Goal: Browse casually: Explore the website without a specific task or goal

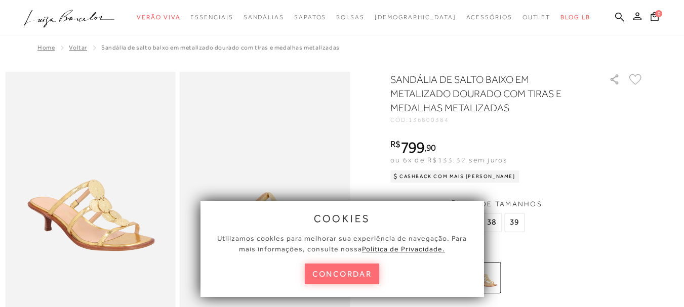
click at [346, 278] on button "concordar" at bounding box center [342, 274] width 75 height 21
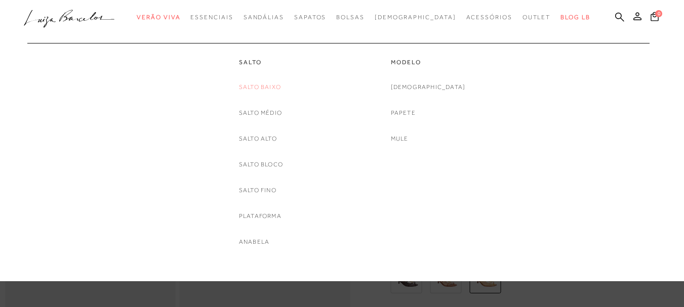
click at [276, 87] on link "Salto Baixo" at bounding box center [260, 87] width 42 height 11
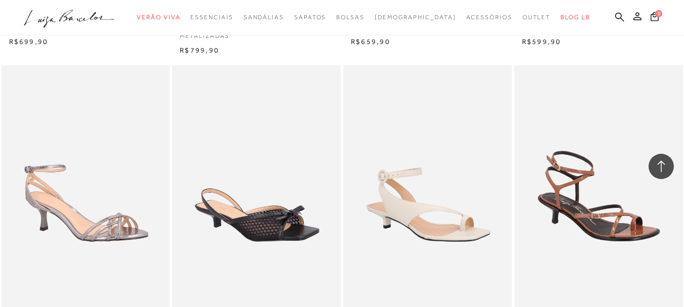
scroll to position [1368, 0]
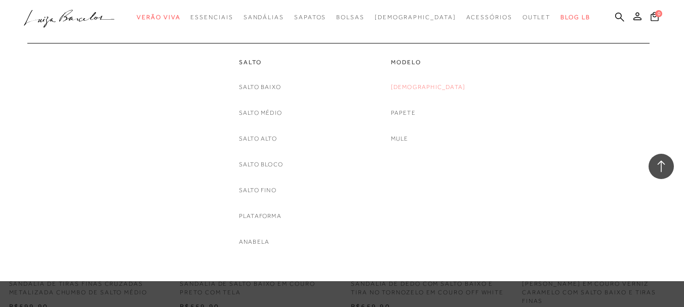
click at [423, 85] on link "[DEMOGRAPHIC_DATA]" at bounding box center [428, 87] width 75 height 11
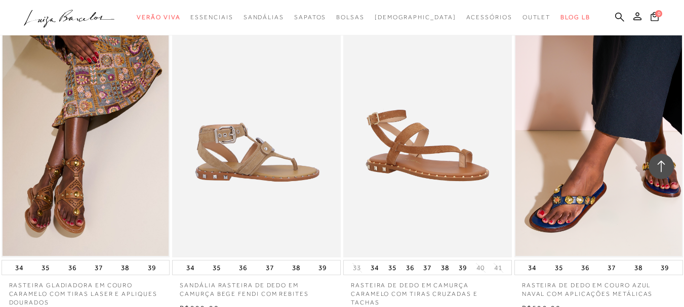
scroll to position [1722, 0]
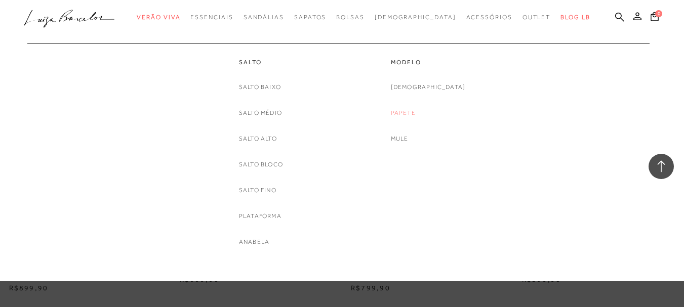
click at [416, 115] on link "Papete" at bounding box center [403, 113] width 25 height 11
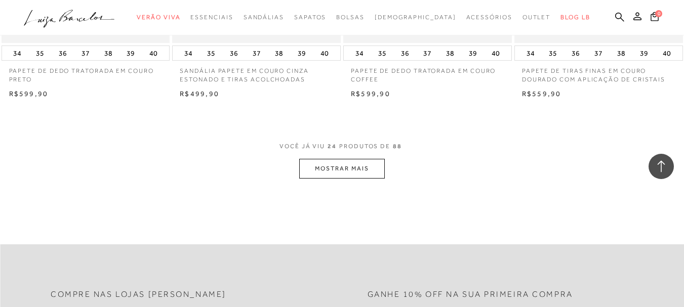
scroll to position [2077, 0]
